Goal: Information Seeking & Learning: Check status

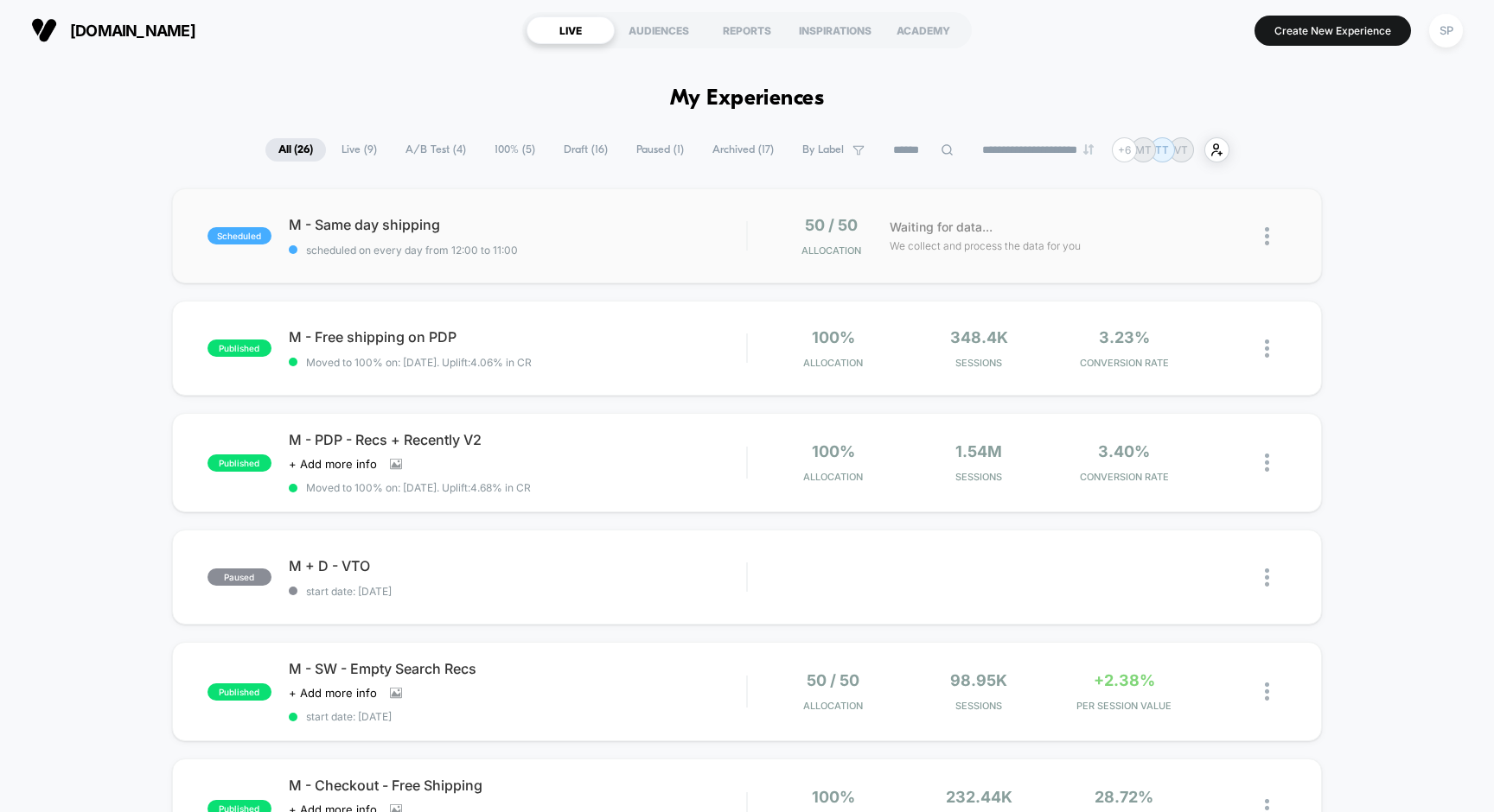
click at [604, 234] on span "M - Same day shipping" at bounding box center [517, 224] width 458 height 18
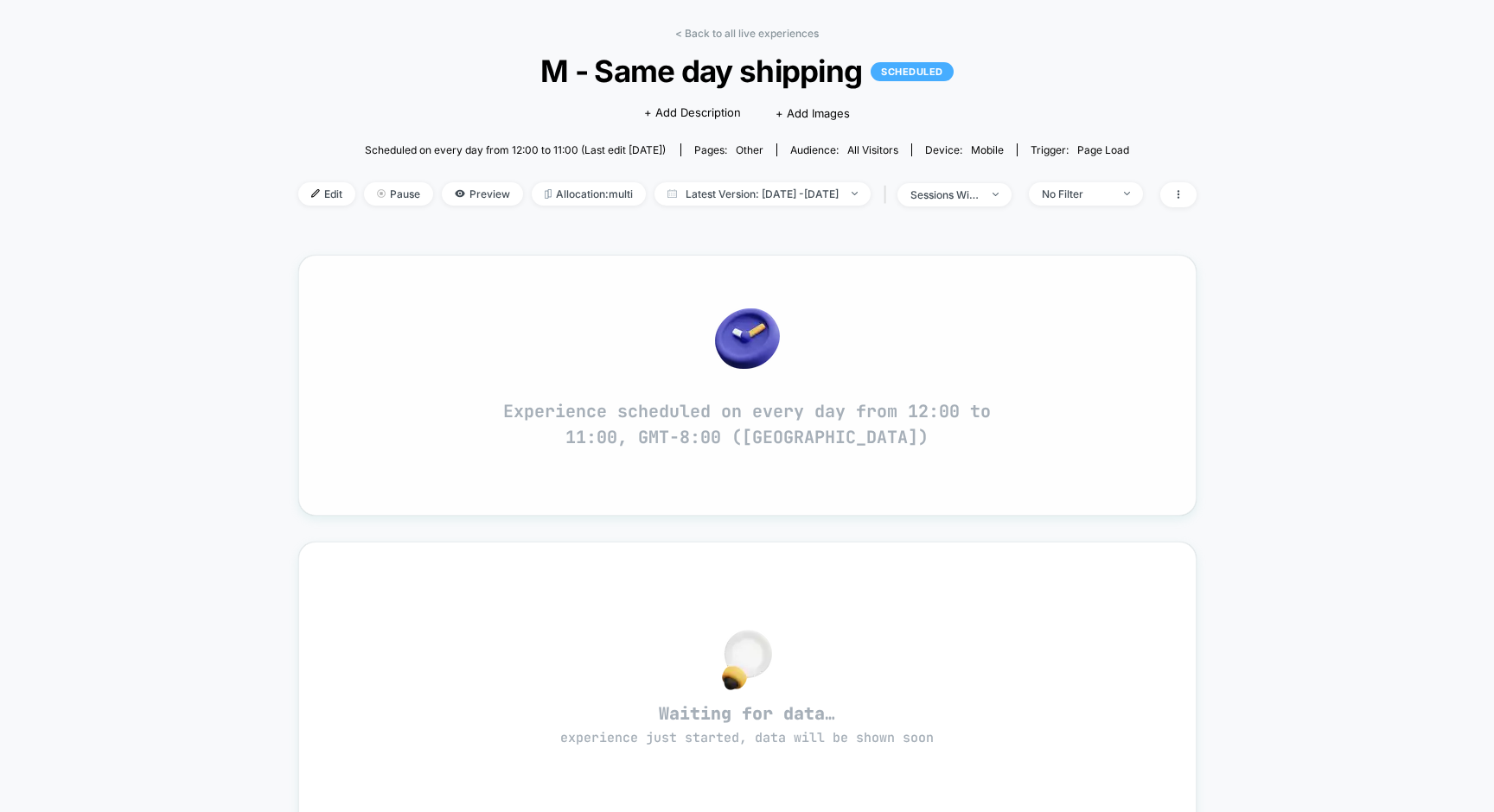
scroll to position [55, 0]
